Goal: Use online tool/utility: Utilize a website feature to perform a specific function

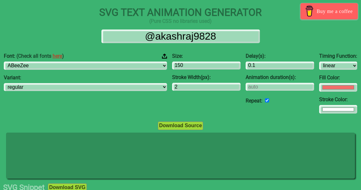
select select "linear"
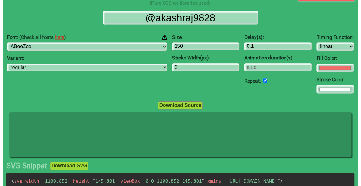
scroll to position [19, 0]
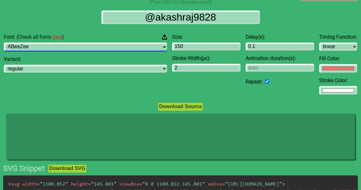
click at [52, 46] on select "ABeeZee [PERSON_NAME] Display AR One Sans [PERSON_NAME] Libre Aboreto Abril Fat…" at bounding box center [85, 46] width 163 height 9
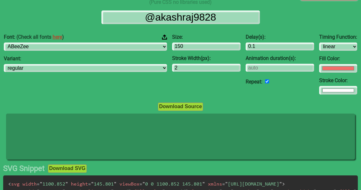
click at [15, 71] on div "Font: (Check all fonts here ) ABeeZee [PERSON_NAME] Display AR One Sans [PERSON…" at bounding box center [180, 64] width 361 height 71
click at [169, 106] on button "Download Source" at bounding box center [180, 106] width 45 height 8
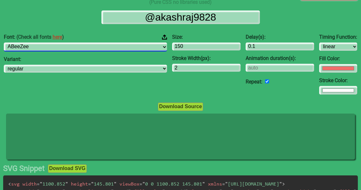
click at [88, 45] on select "ABeeZee [PERSON_NAME] Display AR One Sans [PERSON_NAME] Libre Aboreto Abril Fat…" at bounding box center [85, 46] width 163 height 9
click at [55, 48] on select "ABeeZee [PERSON_NAME] Display AR One Sans [PERSON_NAME] Libre Aboreto Abril Fat…" at bounding box center [85, 46] width 163 height 9
click at [57, 50] on select "ABeeZee [PERSON_NAME] Display AR One Sans [PERSON_NAME] Libre Aboreto Abril Fat…" at bounding box center [85, 46] width 163 height 9
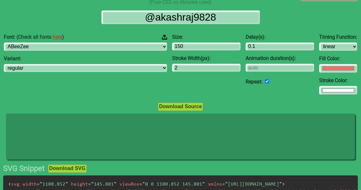
click at [62, 36] on link "here" at bounding box center [58, 37] width 10 height 6
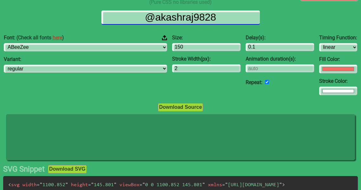
click at [166, 14] on input "@akashraj9828" at bounding box center [180, 17] width 158 height 14
click at [164, 18] on input "@akashraj9828" at bounding box center [180, 17] width 158 height 14
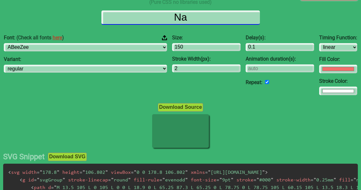
type input "Nat"
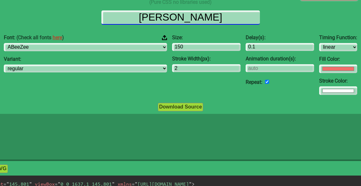
type input "[PERSON_NAME]"
click at [170, 19] on input "[PERSON_NAME]" at bounding box center [180, 17] width 158 height 14
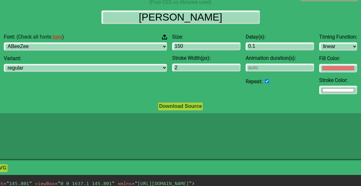
click at [355, 56] on div "Font: (Check all fonts here ) ABeeZee [PERSON_NAME] Display AR One Sans [PERSON…" at bounding box center [180, 64] width 518 height 71
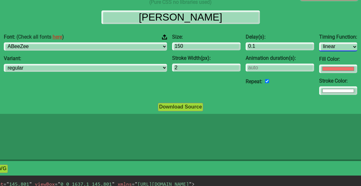
click at [325, 46] on select "ease ease-in ease-out ease-in-out linear step-start step-end" at bounding box center [338, 46] width 38 height 9
click at [319, 42] on select "ease ease-in ease-out ease-in-out linear step-start step-end" at bounding box center [338, 46] width 38 height 9
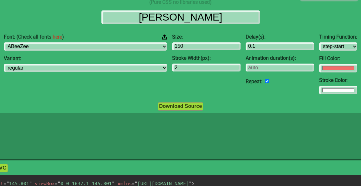
click at [325, 56] on div "Timing Function: ease ease-in ease-out ease-in-out linear step-start step-end F…" at bounding box center [337, 64] width 43 height 71
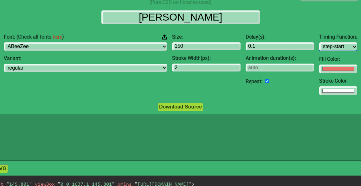
click at [319, 49] on select "ease ease-in ease-out ease-in-out linear step-start step-end" at bounding box center [338, 46] width 38 height 9
click at [319, 42] on select "ease ease-in ease-out ease-in-out linear step-start step-end" at bounding box center [338, 46] width 38 height 9
click at [319, 45] on select "ease ease-in ease-out ease-in-out linear step-start step-end" at bounding box center [338, 46] width 38 height 9
click at [319, 42] on select "ease ease-in ease-out ease-in-out linear step-start step-end" at bounding box center [338, 46] width 38 height 9
click at [319, 48] on select "ease ease-in ease-out ease-in-out linear step-start step-end" at bounding box center [338, 46] width 38 height 9
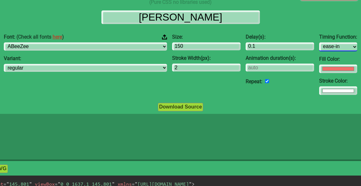
click at [319, 42] on select "ease ease-in ease-out ease-in-out linear step-start step-end" at bounding box center [338, 46] width 38 height 9
click at [319, 43] on select "ease ease-in ease-out ease-in-out linear step-start step-end" at bounding box center [338, 46] width 38 height 9
select select "ease-out"
click at [319, 42] on select "ease ease-in ease-out ease-in-out linear step-start step-end" at bounding box center [338, 46] width 38 height 9
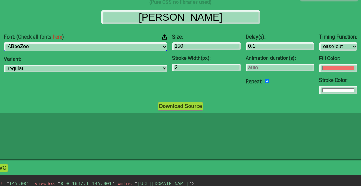
click at [96, 43] on select "ABeeZee [PERSON_NAME] Display AR One Sans [PERSON_NAME] Libre Aboreto Abril Fat…" at bounding box center [85, 46] width 163 height 9
select select "Adamina"
click at [33, 42] on select "ABeeZee [PERSON_NAME] Display AR One Sans [PERSON_NAME] Libre Aboreto Abril Fat…" at bounding box center [85, 46] width 163 height 9
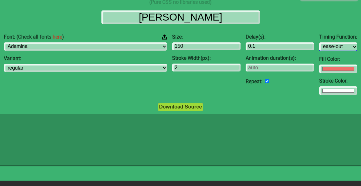
click at [319, 46] on select "ease ease-in ease-out ease-in-out linear step-start step-end" at bounding box center [338, 46] width 38 height 9
click at [319, 42] on select "ease ease-in ease-out ease-in-out linear step-start step-end" at bounding box center [338, 46] width 38 height 9
click at [319, 46] on select "ease ease-in ease-out ease-in-out linear step-start step-end" at bounding box center [338, 46] width 38 height 9
select select "ease-in-out"
click at [319, 42] on select "ease ease-in ease-out ease-in-out linear step-start step-end" at bounding box center [338, 46] width 38 height 9
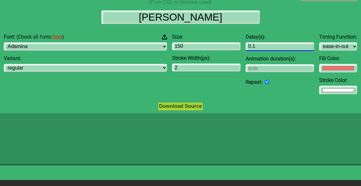
click at [268, 47] on input "0.1" at bounding box center [279, 46] width 68 height 9
type input "0.3"
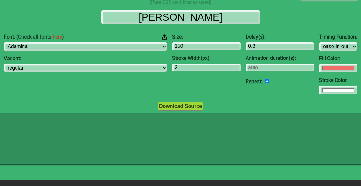
click at [349, 63] on div "Font: (Check all fonts here ) ABeeZee [PERSON_NAME] Display AR One Sans [PERSON…" at bounding box center [180, 64] width 542 height 71
click at [277, 66] on input "number" at bounding box center [279, 68] width 68 height 9
type input ".5"
type input "1"
click at [357, 60] on div "Font: (Check all fonts here ) ABeeZee [PERSON_NAME] Display AR One Sans [PERSON…" at bounding box center [180, 64] width 542 height 71
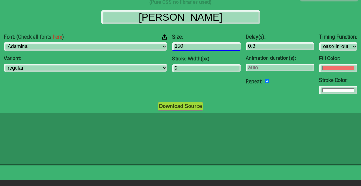
click at [172, 48] on input "150" at bounding box center [206, 46] width 68 height 9
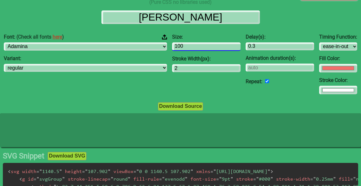
type input "100"
click at [342, 45] on div "Font: (Check all fonts here ) ABeeZee [PERSON_NAME] Display AR One Sans [PERSON…" at bounding box center [180, 64] width 361 height 71
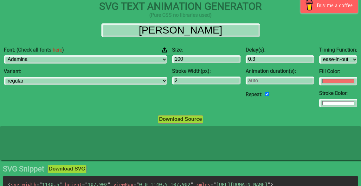
scroll to position [5, 0]
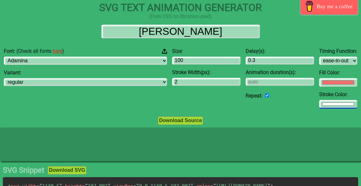
click at [319, 87] on input "#ffffff" at bounding box center [338, 82] width 38 height 9
click at [350, 77] on div "Font: (Check all fonts here ) ABeeZee [PERSON_NAME] Display AR One Sans [PERSON…" at bounding box center [180, 78] width 361 height 71
click at [319, 87] on input "#ff006f" at bounding box center [338, 82] width 38 height 9
type input "#ff00f7"
click at [319, 85] on input "#f16f6b" at bounding box center [338, 82] width 38 height 9
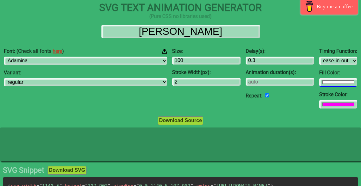
type input "#ffffff"
click at [294, 35] on div "[PERSON_NAME]" at bounding box center [180, 32] width 351 height 14
click at [319, 87] on input "#ff00f7" at bounding box center [338, 82] width 38 height 9
type input "#ffffff"
click at [319, 83] on input "#ffffff" at bounding box center [338, 82] width 38 height 9
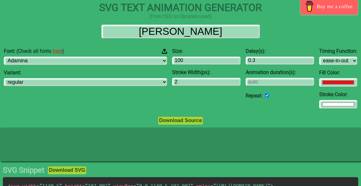
click at [345, 66] on div "Font: (Check all fonts here ) ABeeZee [PERSON_NAME] Display AR One Sans [PERSON…" at bounding box center [180, 78] width 361 height 71
click at [162, 54] on img at bounding box center [164, 51] width 5 height 6
click at [0, 0] on input "Font: (Check all fonts here )" at bounding box center [0, 0] width 0 height 0
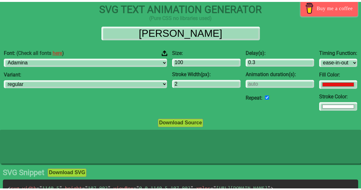
scroll to position [0, 0]
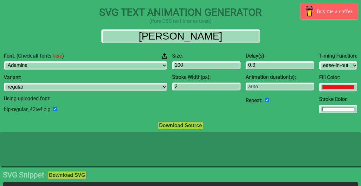
click at [162, 55] on img at bounding box center [165, 56] width 6 height 6
click at [0, 0] on input "Font: (Check all fonts here )" at bounding box center [0, 0] width 0 height 0
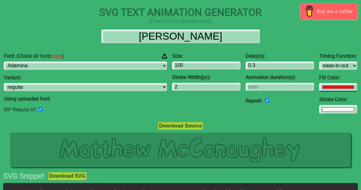
click at [319, 90] on input "#e61414" at bounding box center [338, 87] width 38 height 9
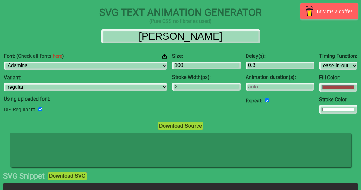
click at [342, 82] on div "Font: (Check all fonts here ) ABeeZee [PERSON_NAME] Display AR One Sans [PERSON…" at bounding box center [180, 83] width 361 height 71
click at [319, 90] on input "#a14545" at bounding box center [338, 87] width 38 height 9
click at [319, 89] on input "#a22a2a" at bounding box center [338, 87] width 38 height 9
click at [339, 52] on div "Font: (Check all fonts here ) ABeeZee [PERSON_NAME] Display AR One Sans [PERSON…" at bounding box center [180, 83] width 361 height 71
click at [319, 88] on input "#059cfa" at bounding box center [338, 87] width 38 height 9
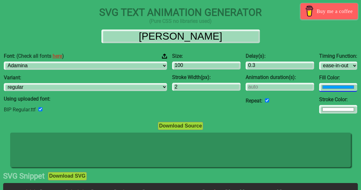
type input "#009dff"
click at [349, 67] on div "Font: (Check all fonts here ) ABeeZee [PERSON_NAME] Display AR One Sans [PERSON…" at bounding box center [180, 83] width 361 height 71
click at [319, 92] on input "#ffffff" at bounding box center [338, 87] width 38 height 9
type input "#d92d9e"
click at [281, 114] on div "Delay(s): 0.3 Animation duration(s): Repeat:" at bounding box center [279, 83] width 73 height 71
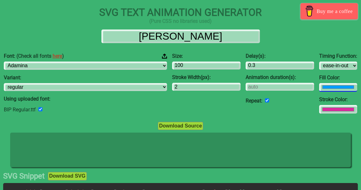
click at [319, 90] on input "#009dff" at bounding box center [338, 87] width 38 height 9
type input "#ffdd00"
click at [342, 54] on div "Font: (Check all fonts here ) ABeeZee [PERSON_NAME] Display AR One Sans [PERSON…" at bounding box center [180, 83] width 361 height 71
click at [319, 92] on input "#d92d9e" at bounding box center [338, 87] width 38 height 9
click at [353, 143] on div at bounding box center [180, 150] width 361 height 36
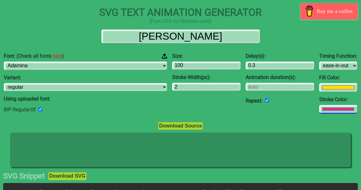
click at [324, 92] on input "#d92d9e" at bounding box center [338, 87] width 38 height 9
type input "#ec4109"
click at [169, 111] on div "Size: 100 Stroke Width(px): 2" at bounding box center [205, 83] width 73 height 71
click at [245, 86] on input "number" at bounding box center [279, 87] width 68 height 9
click at [256, 105] on div "Repeat:" at bounding box center [279, 100] width 68 height 9
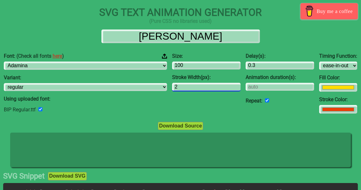
click at [172, 88] on input "2" at bounding box center [206, 87] width 68 height 9
type input "2"
type input "1"
type input "0"
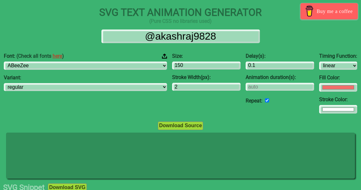
select select "linear"
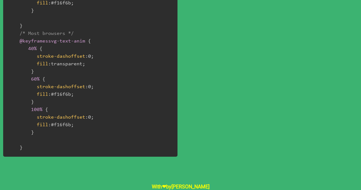
scroll to position [456, 0]
